Goal: Task Accomplishment & Management: Use online tool/utility

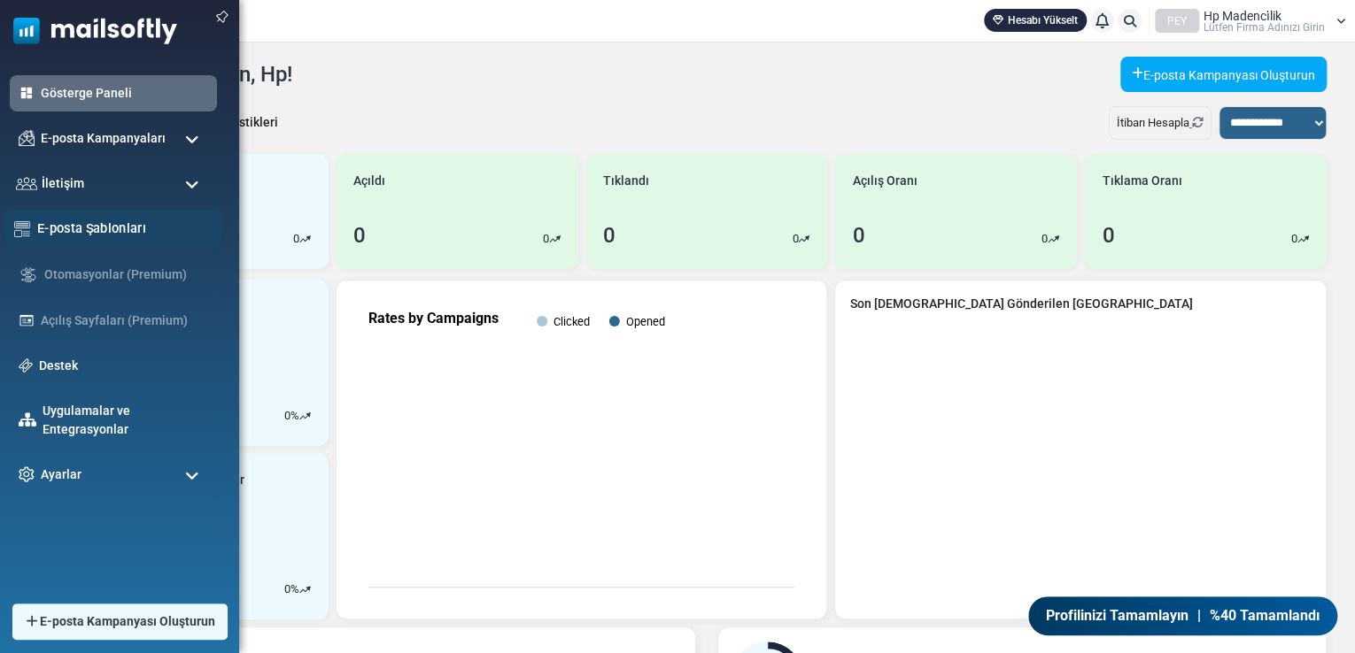
click at [73, 222] on font "E-posta Şablonları" at bounding box center [91, 227] width 109 height 15
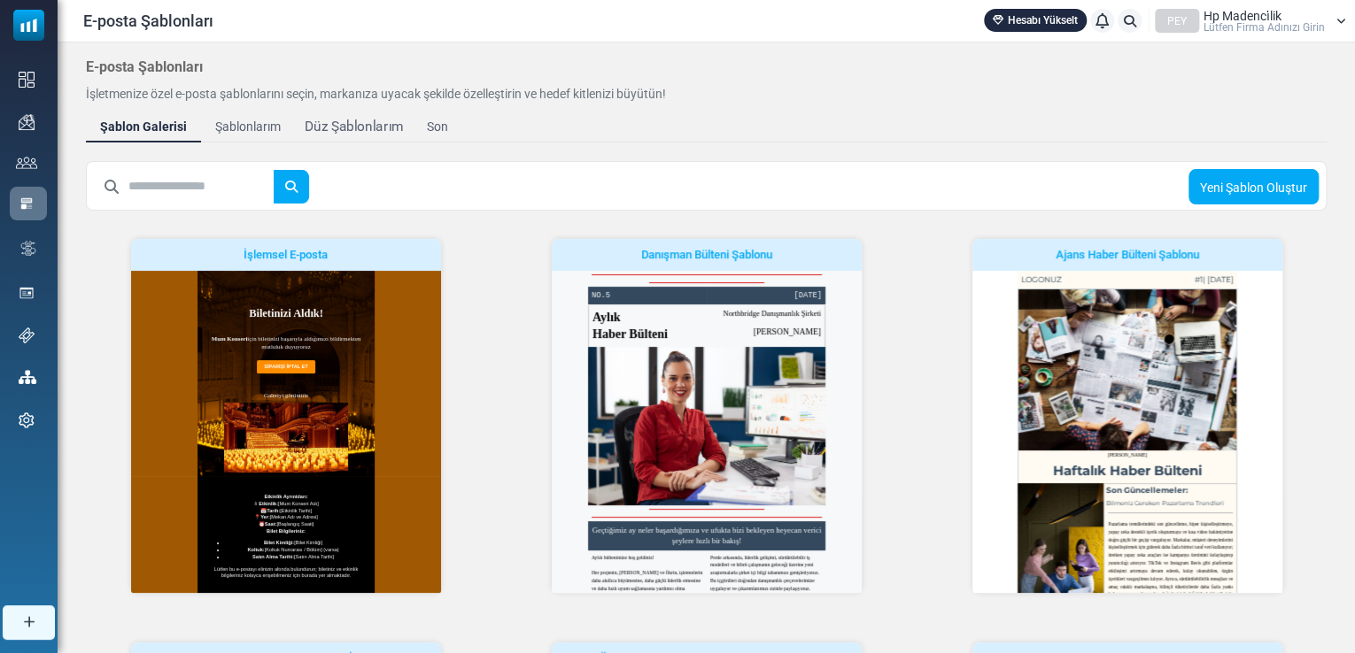
click at [364, 132] on font "Düz Şablonlarım" at bounding box center [354, 127] width 98 height 16
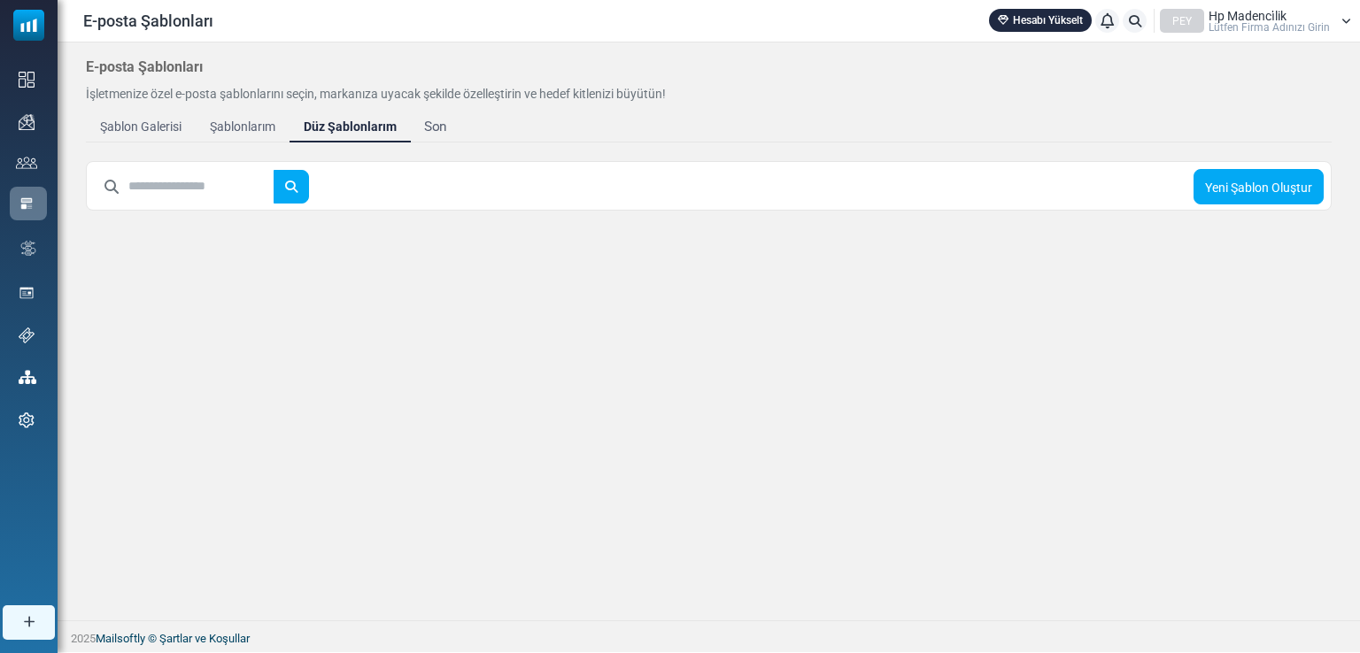
click at [424, 122] on font "Son" at bounding box center [435, 127] width 23 height 16
click at [247, 124] on font "Şablonlarım" at bounding box center [242, 127] width 72 height 16
click at [157, 132] on font "Şablon Galerisi" at bounding box center [140, 127] width 89 height 16
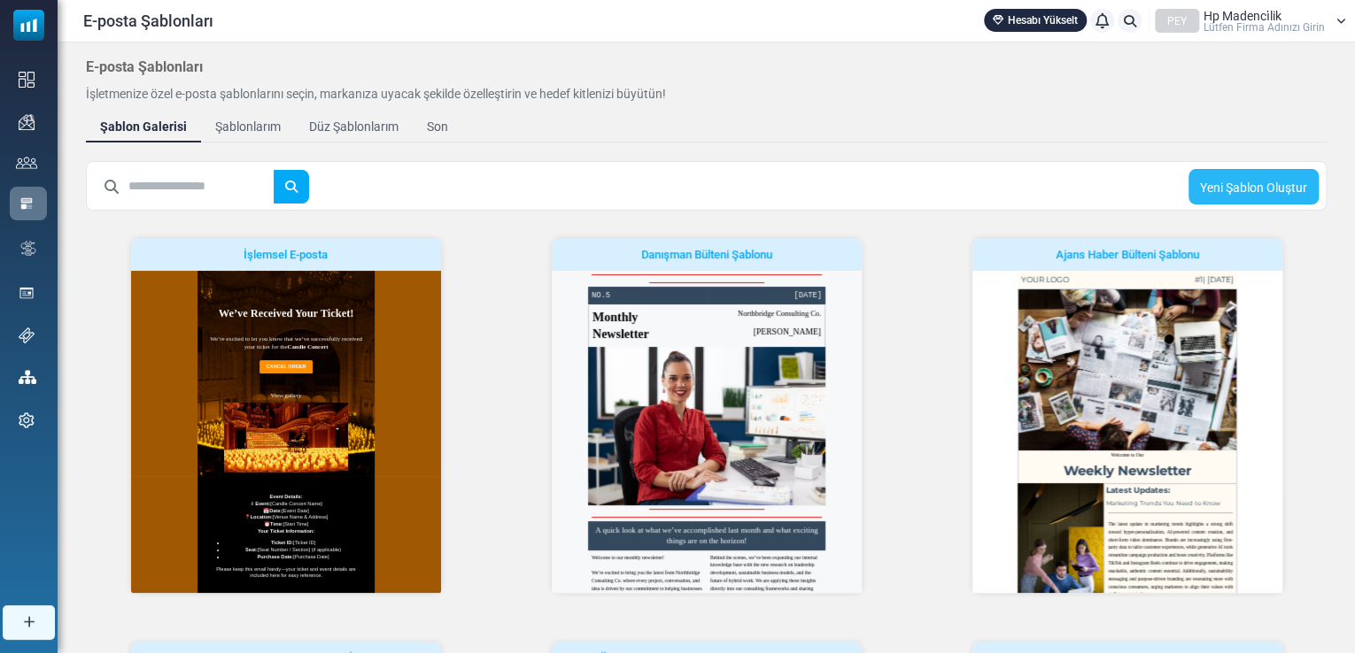
click at [1225, 182] on font "Yeni Şablon Oluştur" at bounding box center [1253, 188] width 107 height 14
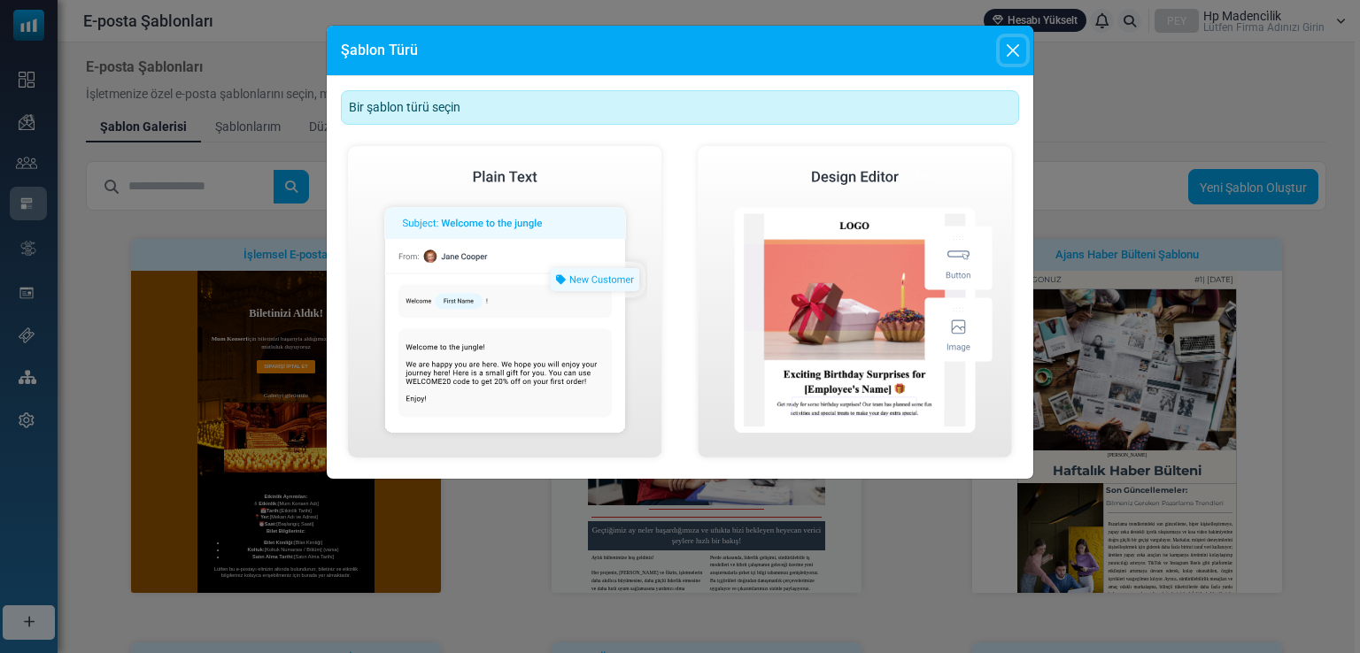
click at [1009, 54] on button "Kapalı" at bounding box center [1013, 50] width 27 height 27
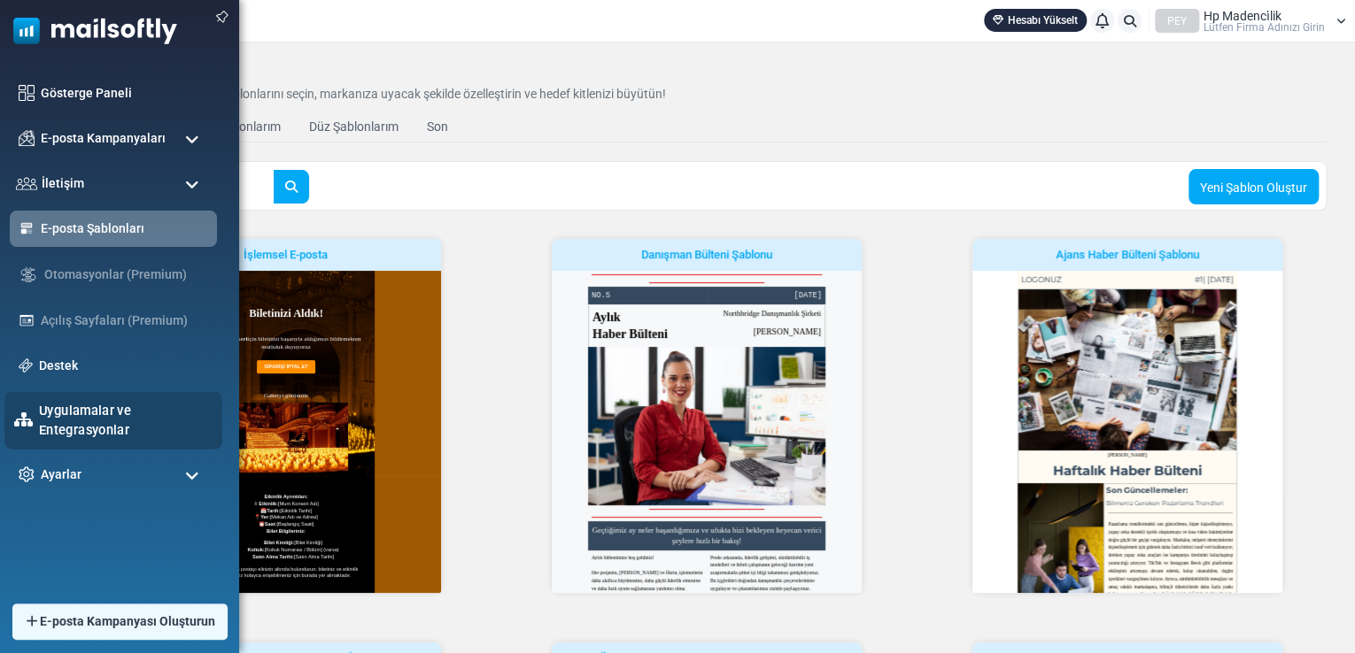
click at [62, 416] on font "Uygulamalar ve Entegrasyonlar" at bounding box center [85, 420] width 92 height 35
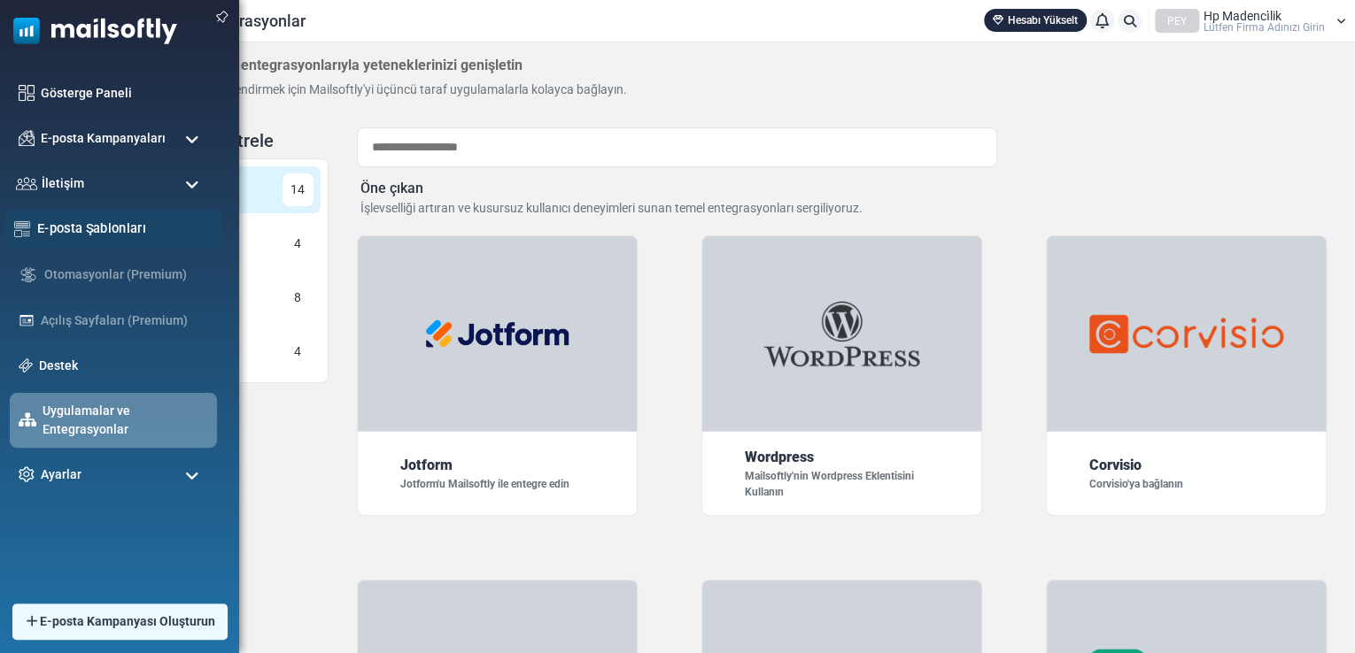
click at [55, 225] on font "E-posta Şablonları" at bounding box center [91, 227] width 109 height 15
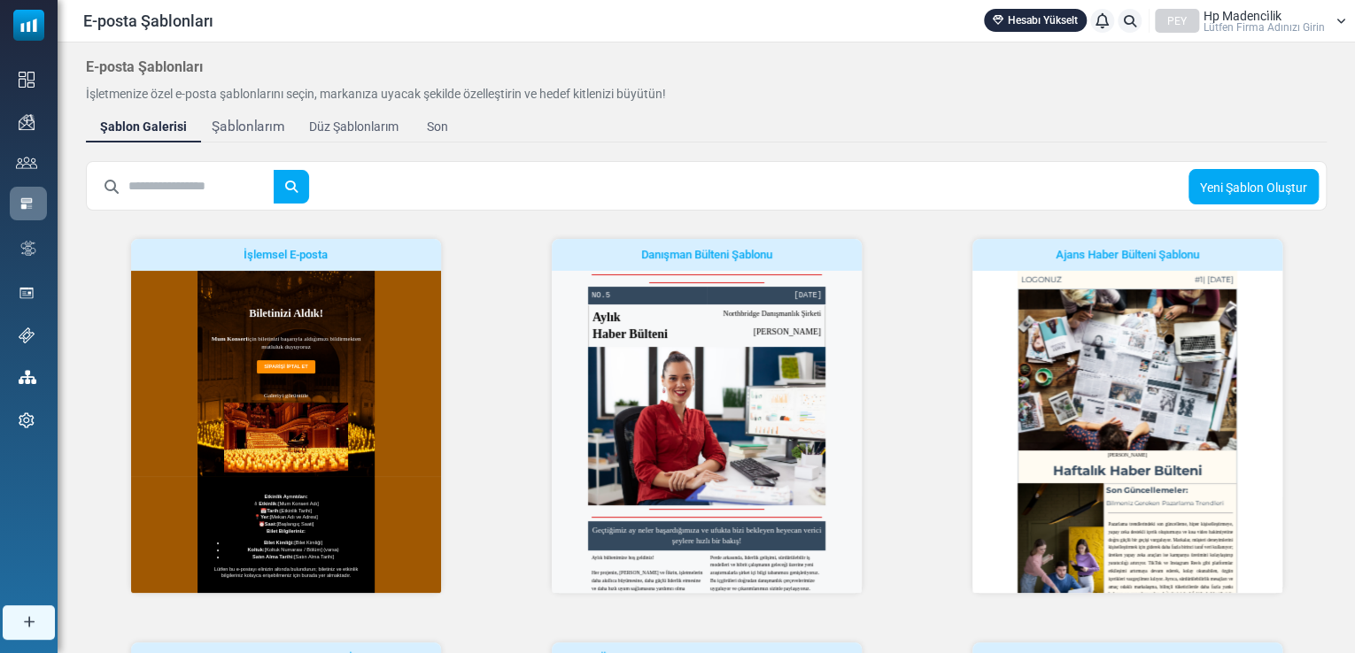
click at [257, 132] on font "Şablonlarım" at bounding box center [248, 127] width 72 height 16
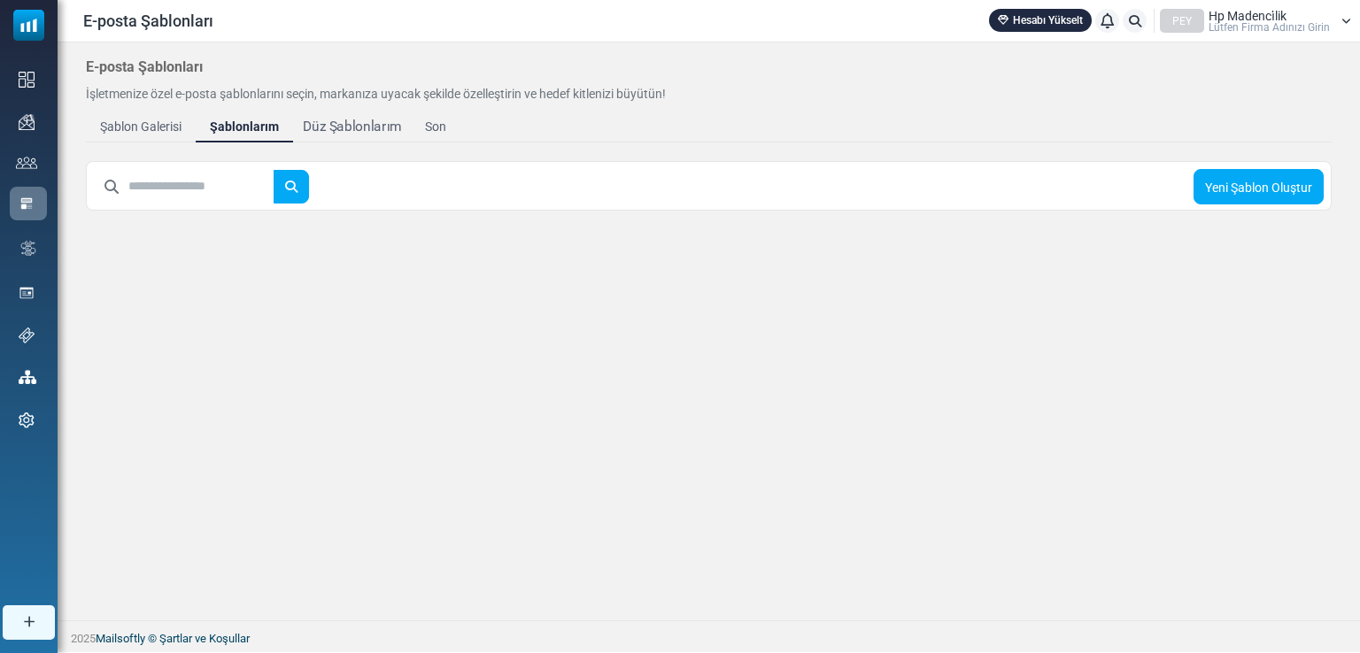
click at [322, 124] on font "Düz Şablonlarım" at bounding box center [352, 127] width 98 height 16
click at [426, 119] on font "Son" at bounding box center [435, 127] width 23 height 16
click at [148, 119] on font "Şablon Galerisi" at bounding box center [140, 127] width 89 height 16
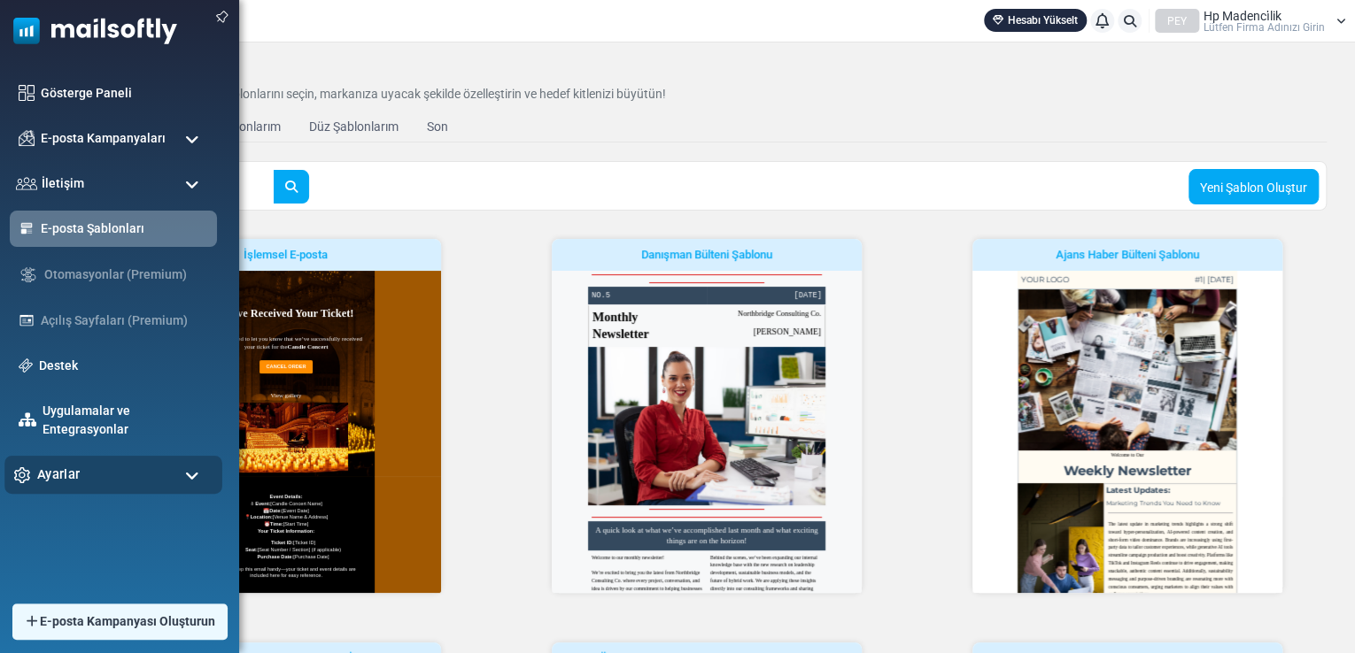
click at [78, 479] on div "Ayarlar" at bounding box center [113, 475] width 218 height 38
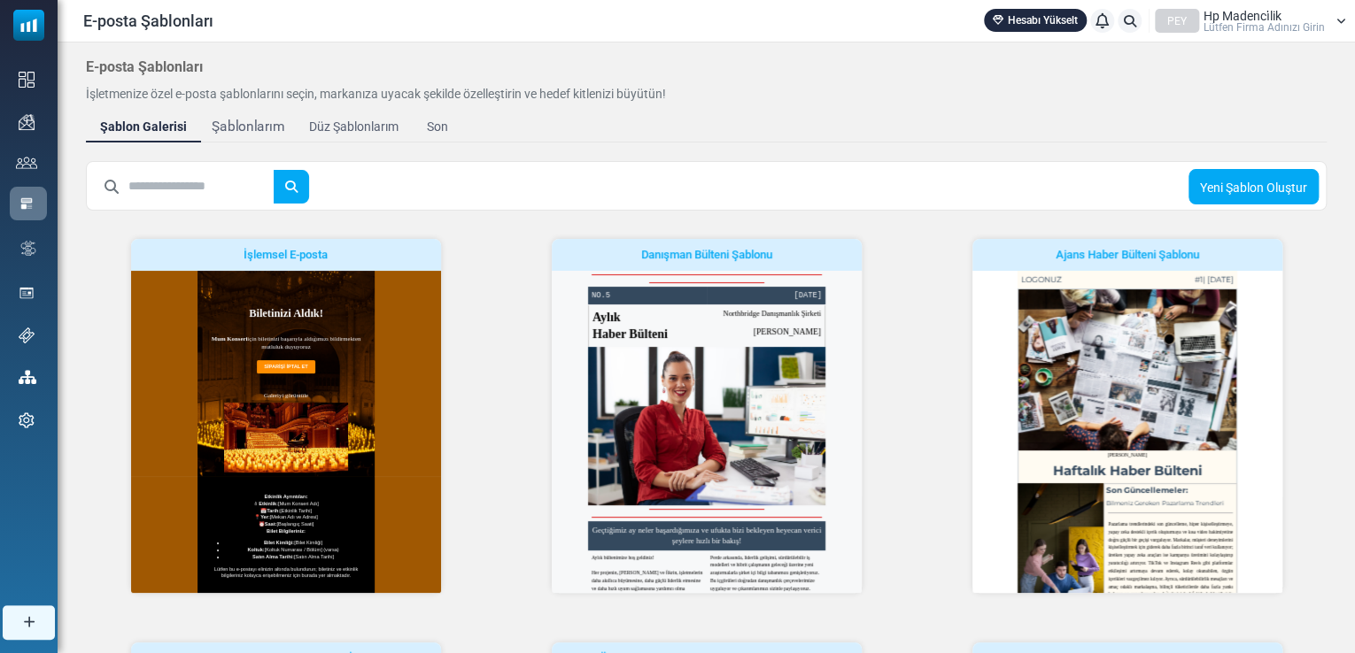
click at [254, 132] on font "Şablonlarım" at bounding box center [248, 127] width 72 height 16
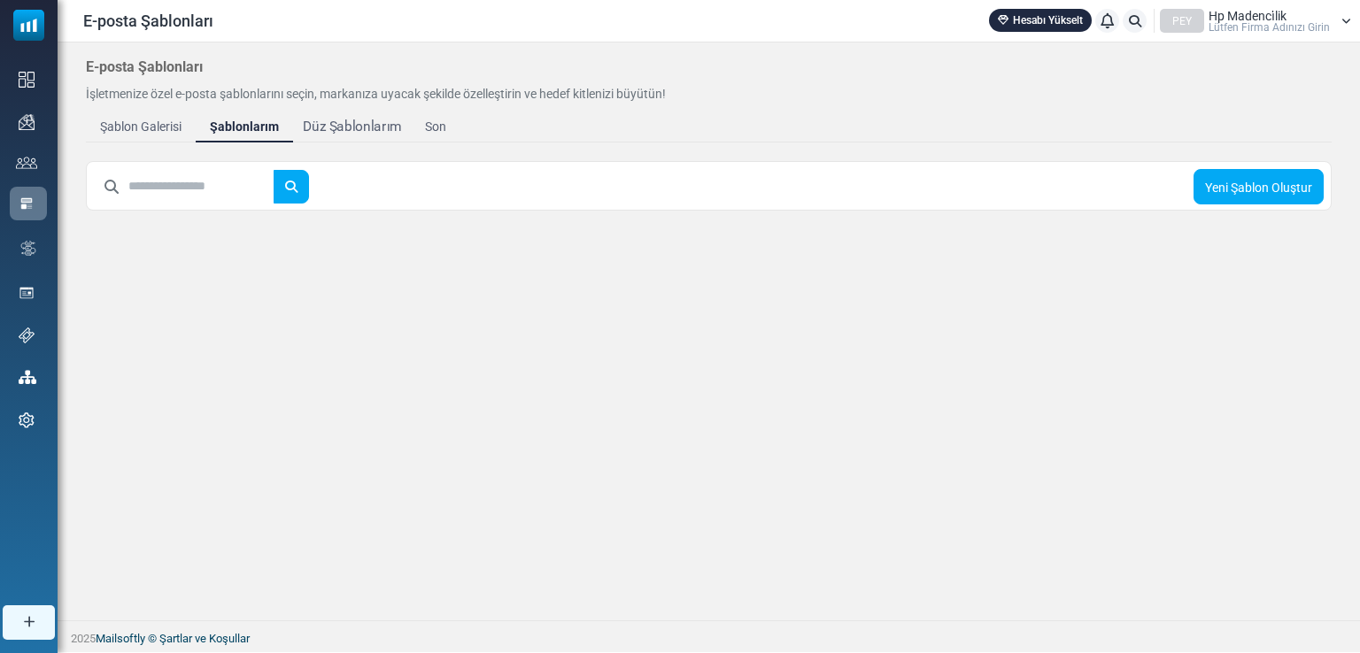
click at [333, 119] on font "Düz Şablonlarım" at bounding box center [352, 127] width 98 height 16
click at [428, 127] on font "Son" at bounding box center [435, 127] width 23 height 16
click at [218, 188] on input "text" at bounding box center [201, 187] width 146 height 34
click at [124, 230] on div "E-posta Şablonları İşletmenize özel e-posta şablonlarını seçin, markanıza uyaca…" at bounding box center [709, 158] width 1302 height 232
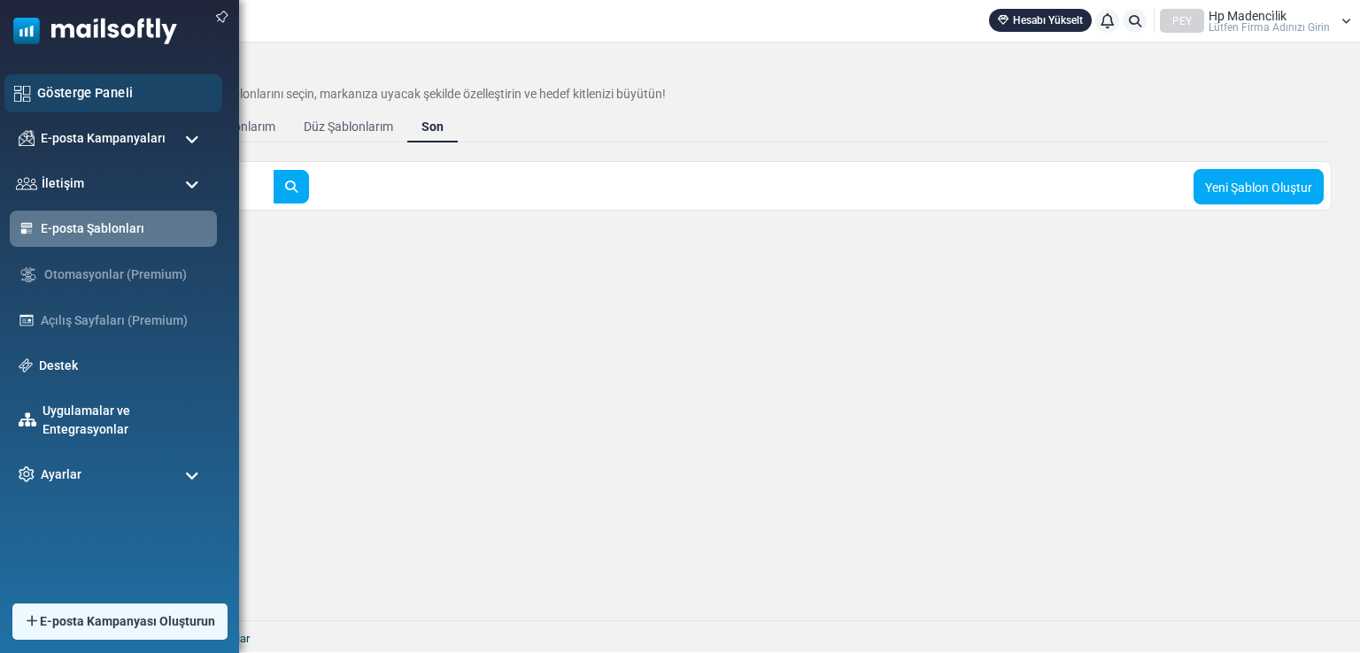
click at [88, 99] on font "Gösterge Paneli" at bounding box center [85, 92] width 96 height 15
